Goal: Task Accomplishment & Management: Manage account settings

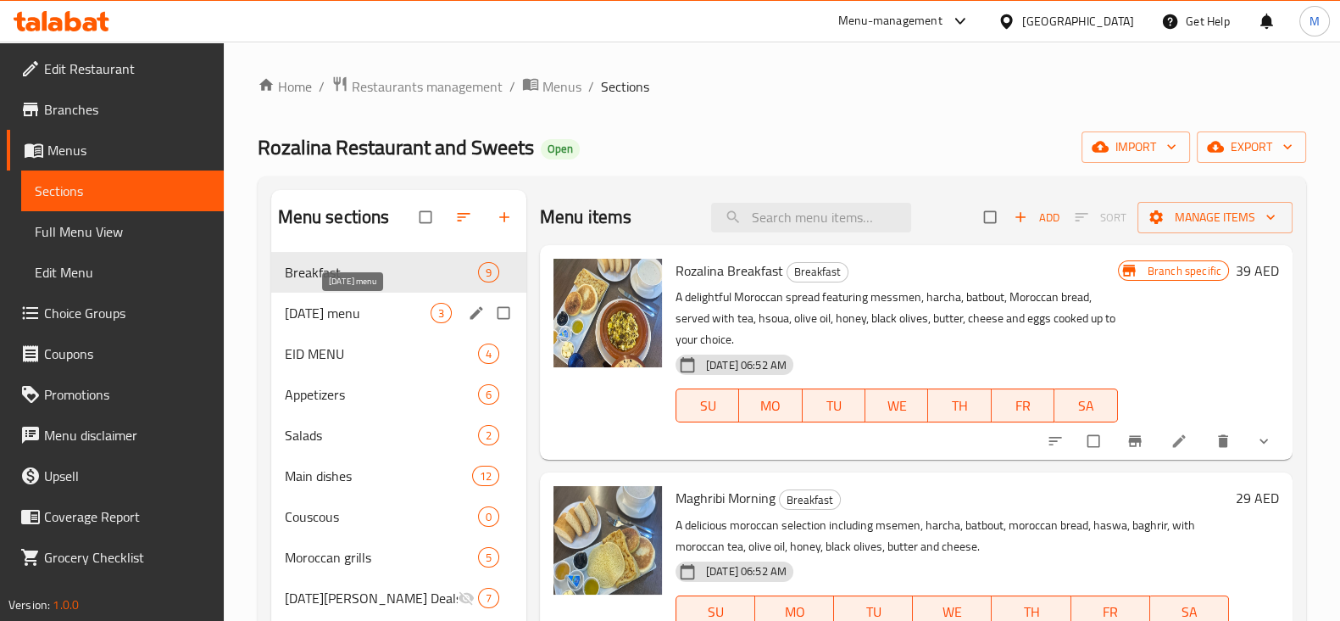
click at [332, 316] on span "Ramadan menu" at bounding box center [358, 313] width 146 height 20
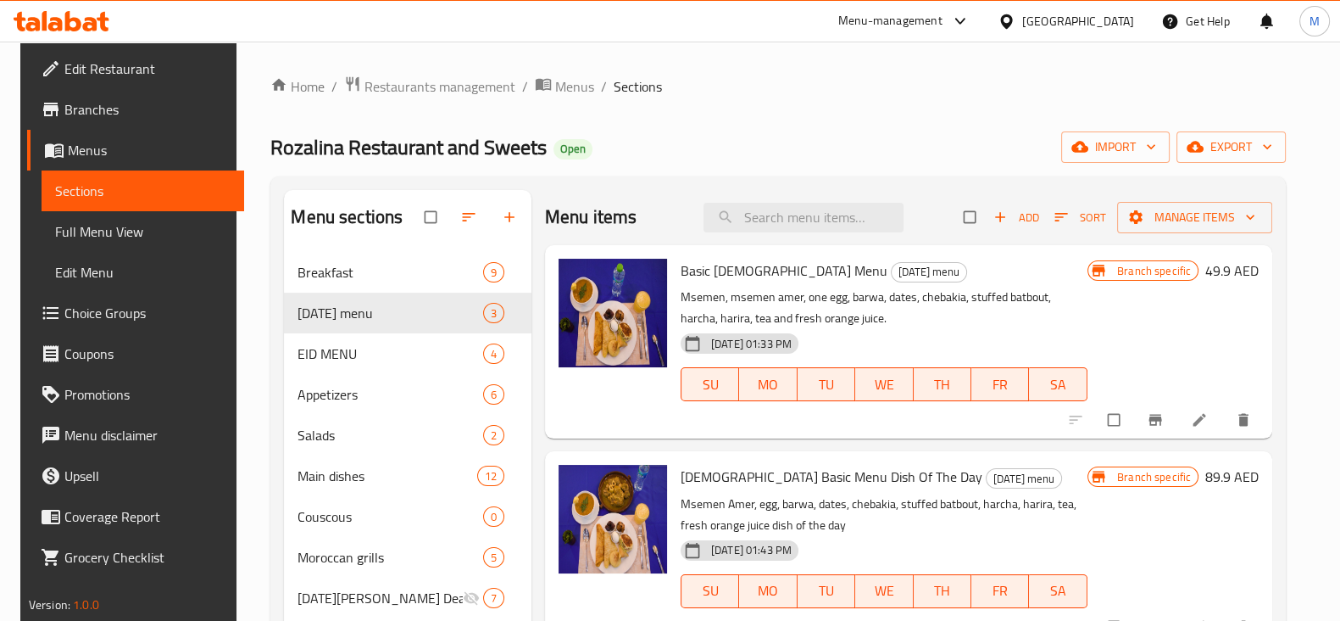
click at [1150, 424] on icon "Branch-specific-item" at bounding box center [1155, 419] width 17 height 17
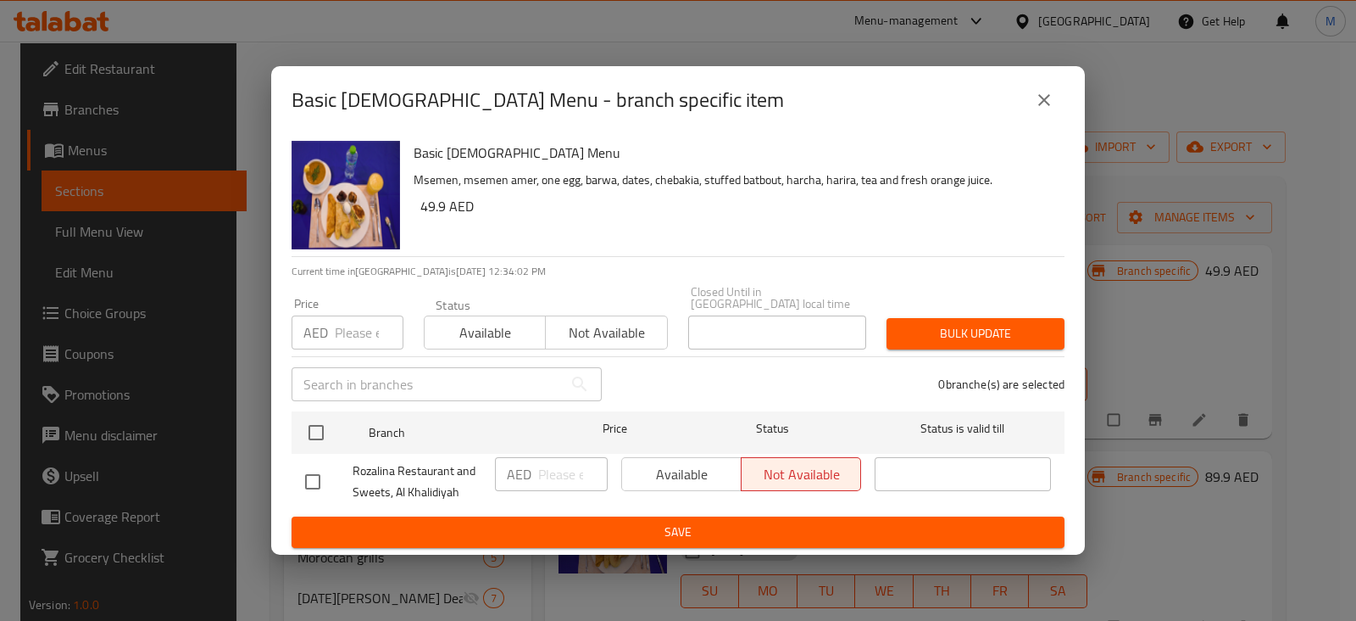
click at [1036, 77] on div "Basic Iftar Menu - branch specific item" at bounding box center [678, 100] width 814 height 68
click at [1035, 105] on icon "close" at bounding box center [1044, 100] width 20 height 20
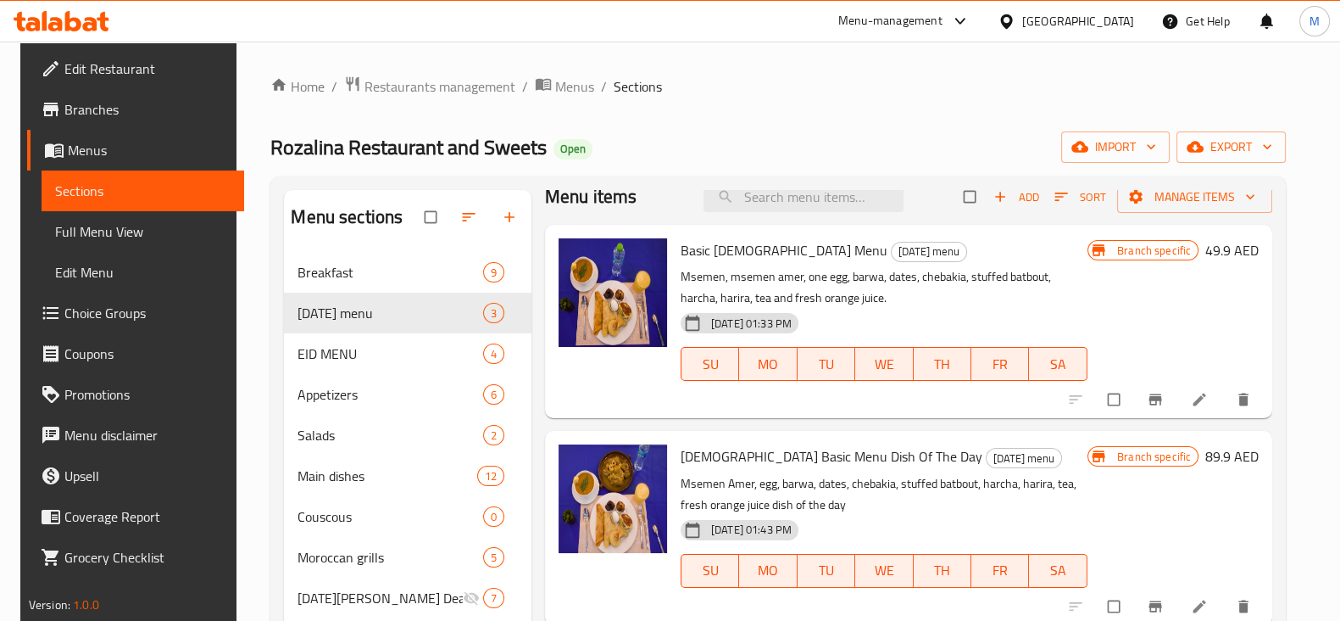
scroll to position [41, 0]
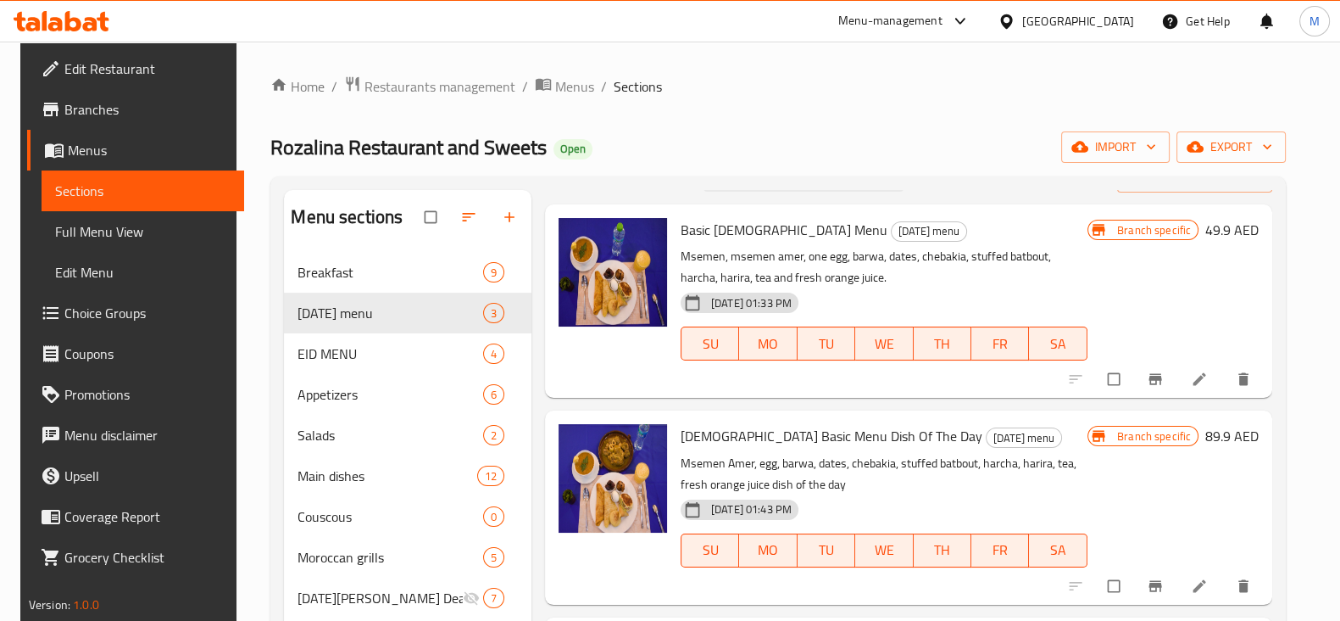
click at [1177, 577] on button "Branch-specific-item" at bounding box center [1157, 585] width 41 height 37
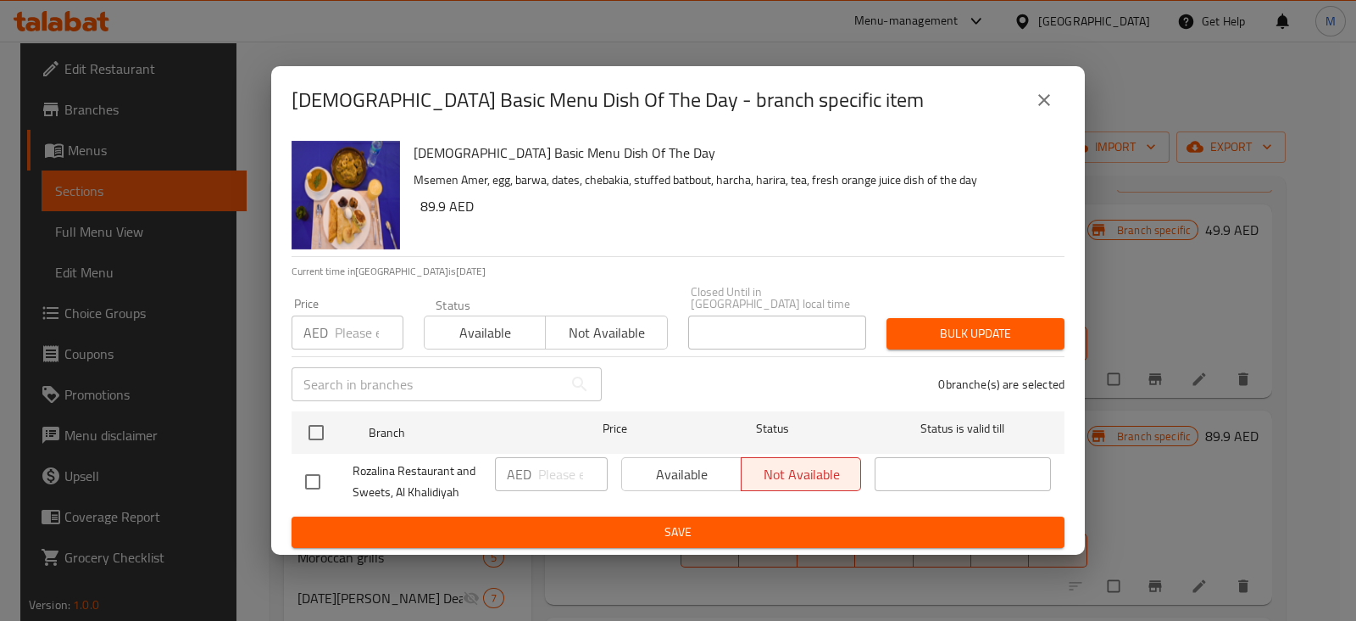
click at [1087, 77] on div "Iftar Basic Menu Dish Of The Day - branch specific item Iftar Basic Menu Dish O…" at bounding box center [678, 310] width 1356 height 621
drag, startPoint x: 1072, startPoint y: 86, endPoint x: 1057, endPoint y: 97, distance: 18.8
click at [1072, 86] on div "Iftar Basic Menu Dish Of The Day - branch specific item" at bounding box center [678, 100] width 814 height 68
click at [1055, 99] on button "close" at bounding box center [1044, 100] width 41 height 41
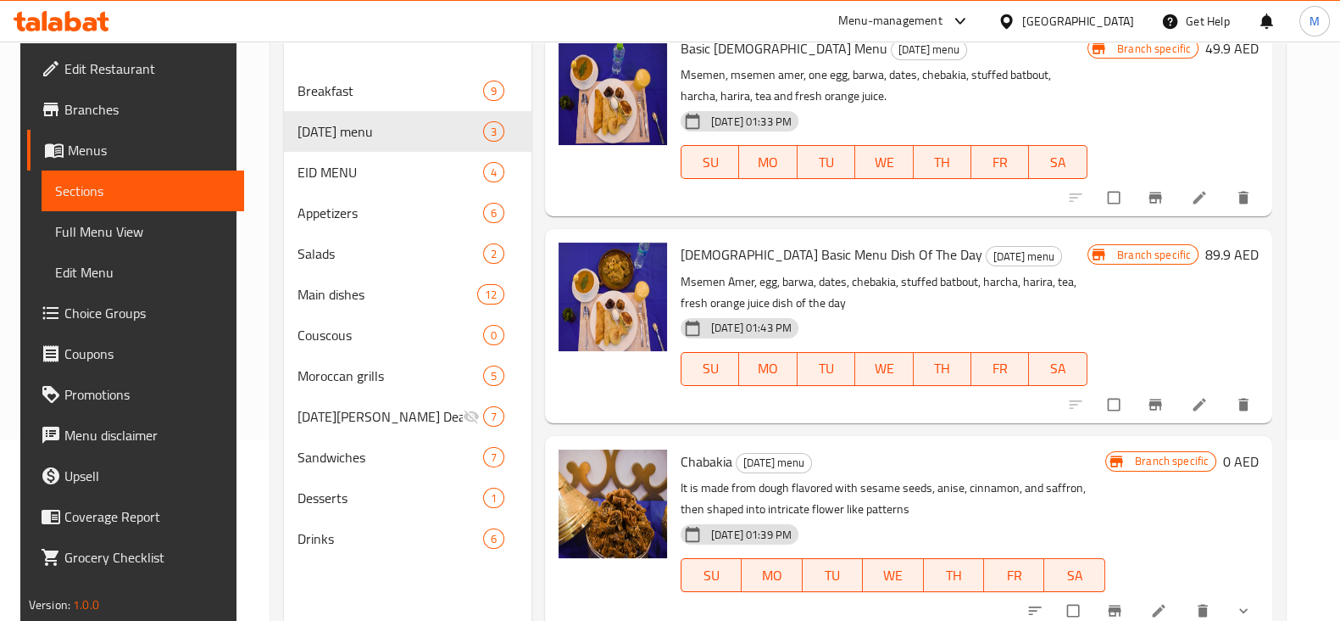
scroll to position [211, 0]
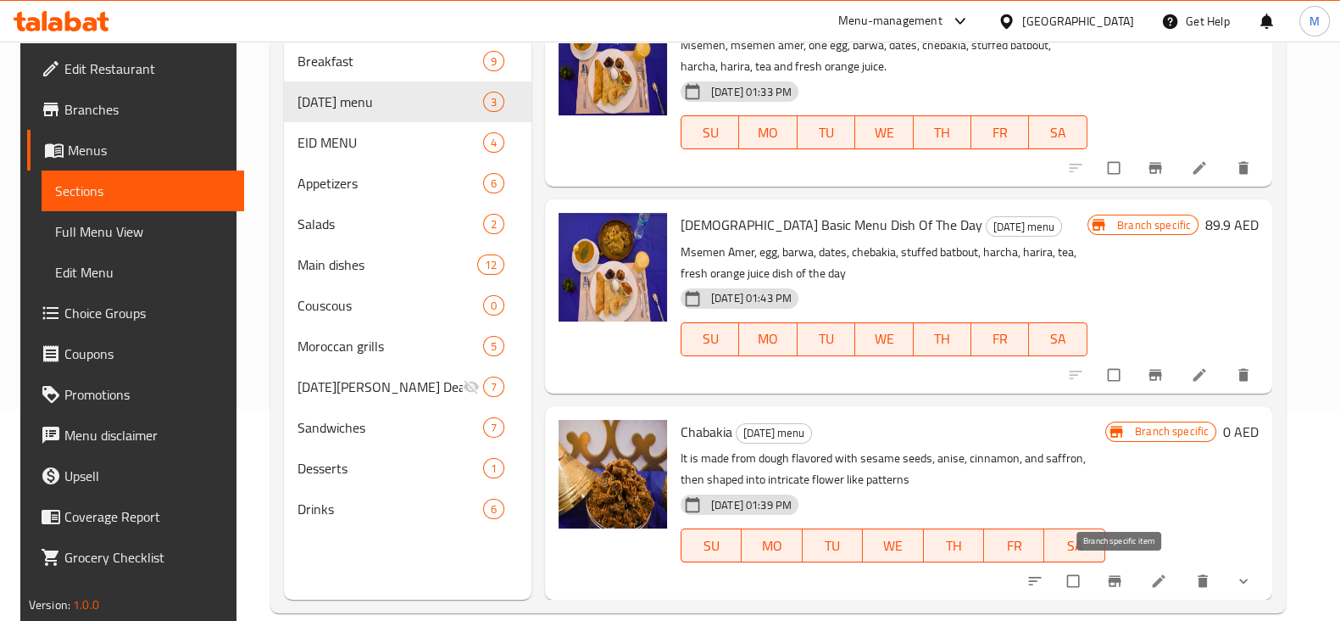
click at [1118, 587] on icon "Branch-specific-item" at bounding box center [1114, 580] width 17 height 17
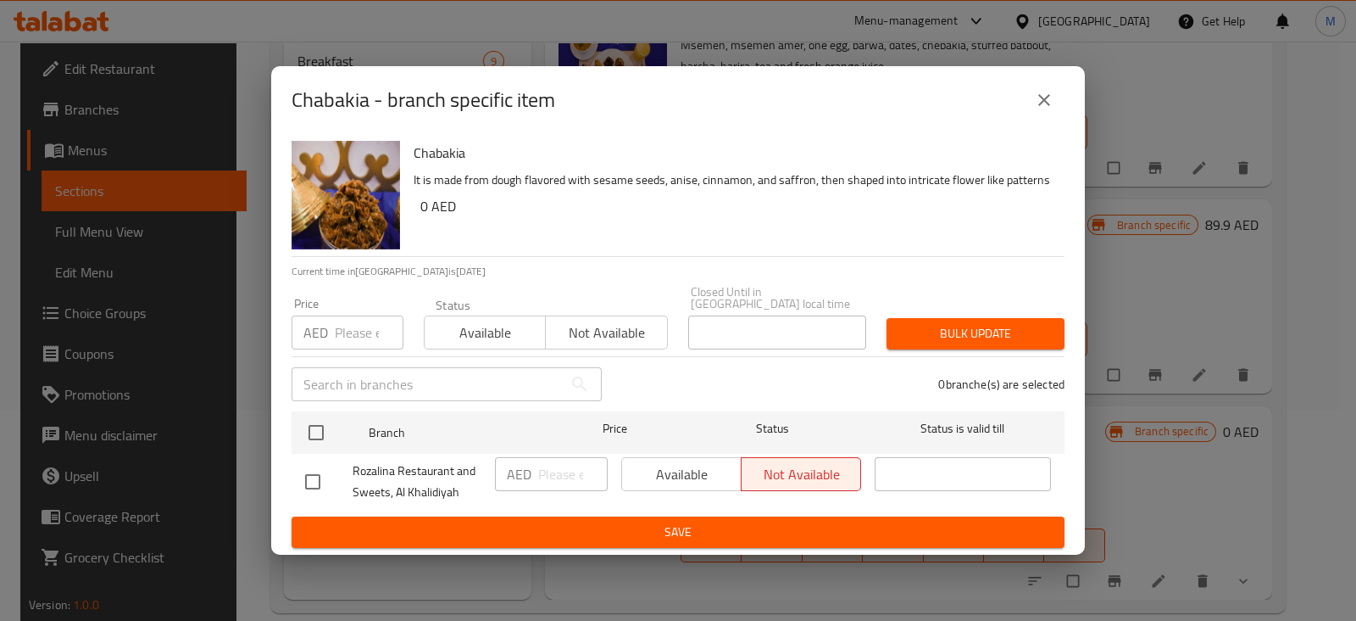
click at [1058, 92] on button "close" at bounding box center [1044, 100] width 41 height 41
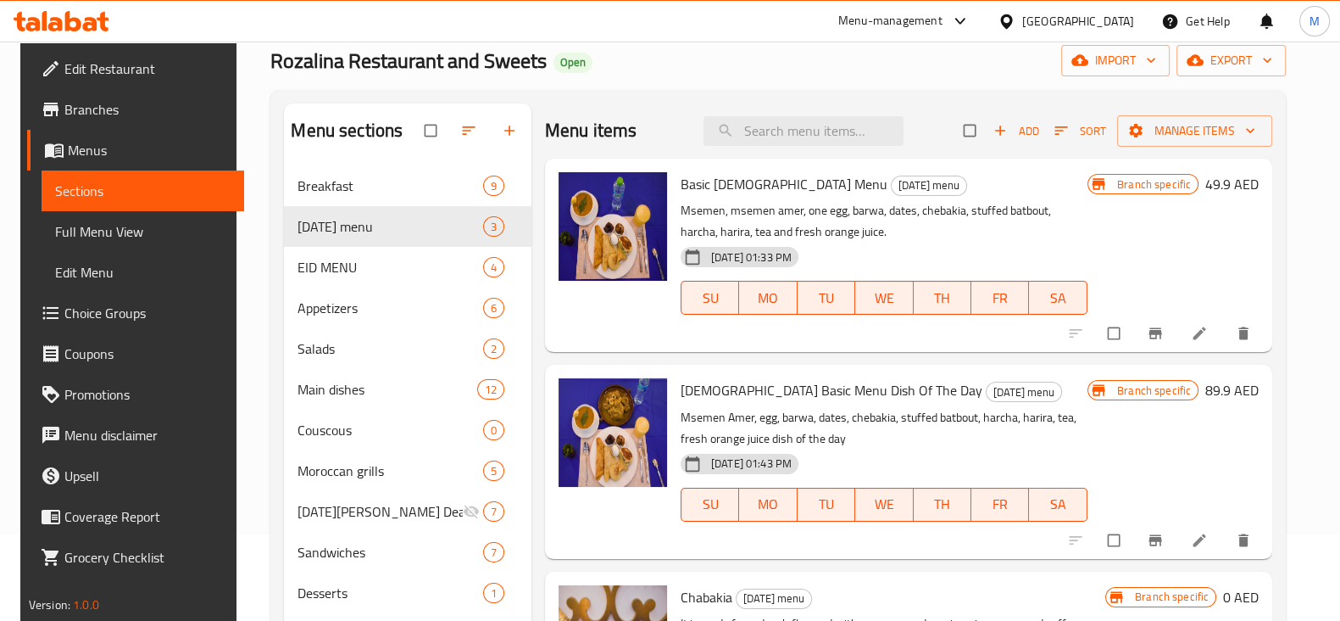
scroll to position [0, 0]
